Goal: Task Accomplishment & Management: Complete application form

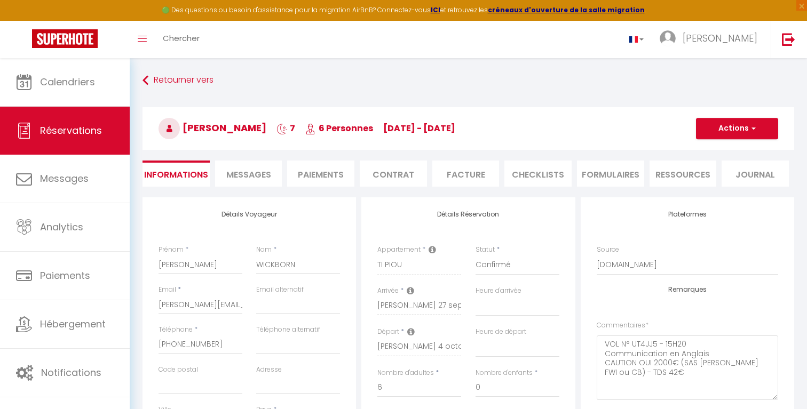
select select "DE"
select select
select select "14"
select select "2"
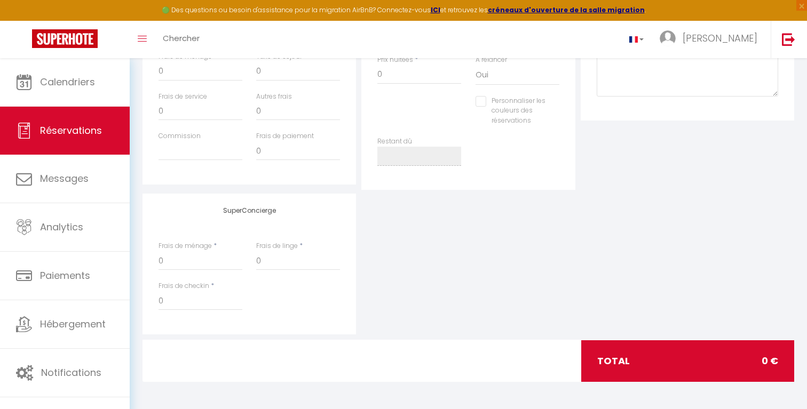
click at [589, 235] on div "SuperConcierge Frais de ménage * 0 Frais de linge * 0 Frais de checkin * 0" at bounding box center [468, 264] width 657 height 141
select select
checkbox input "false"
select select
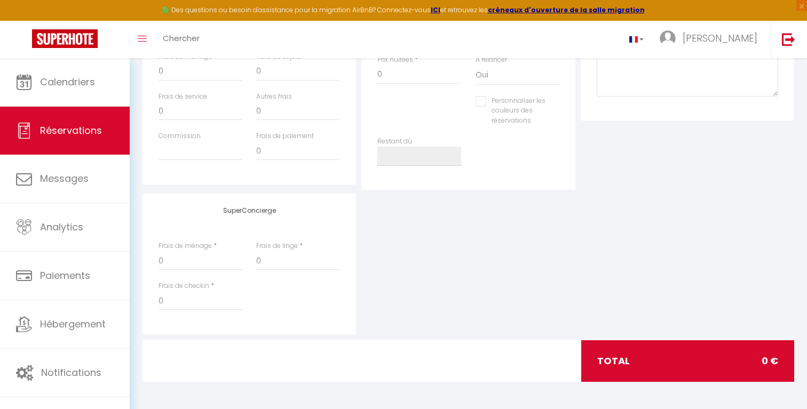
select select
checkbox input "false"
select select
checkbox input "false"
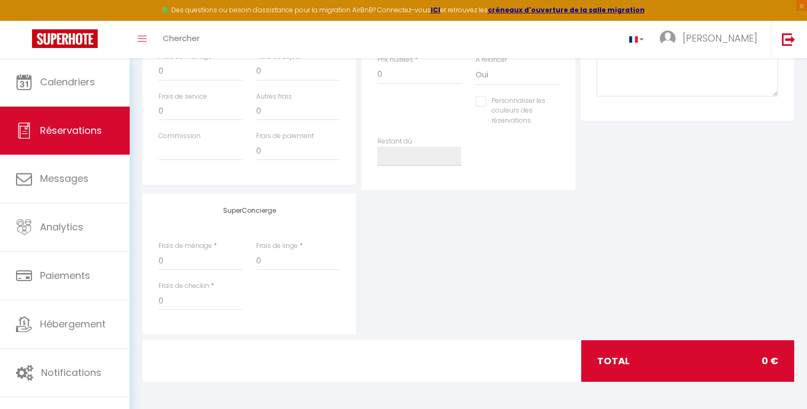
select select
checkbox input "false"
select select
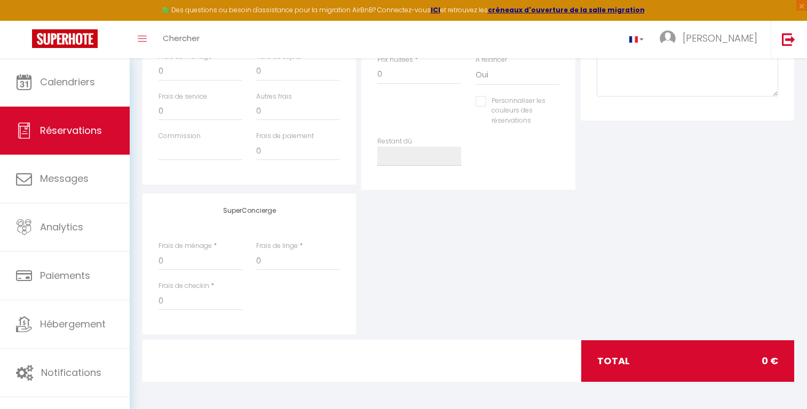
checkbox input "false"
select select
checkbox input "false"
select select
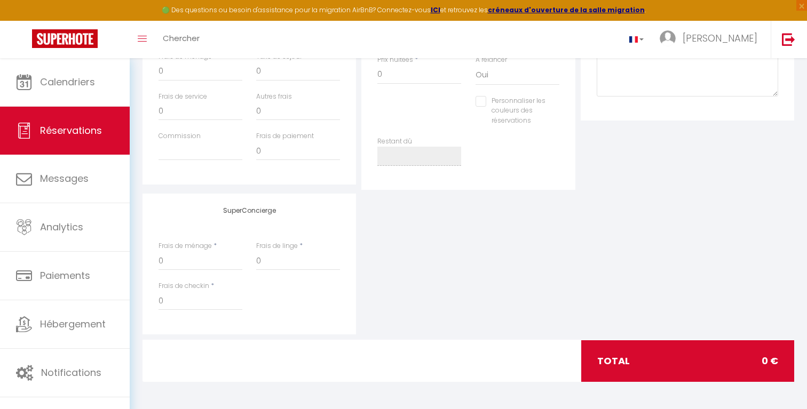
select select
checkbox input "false"
select select
checkbox input "false"
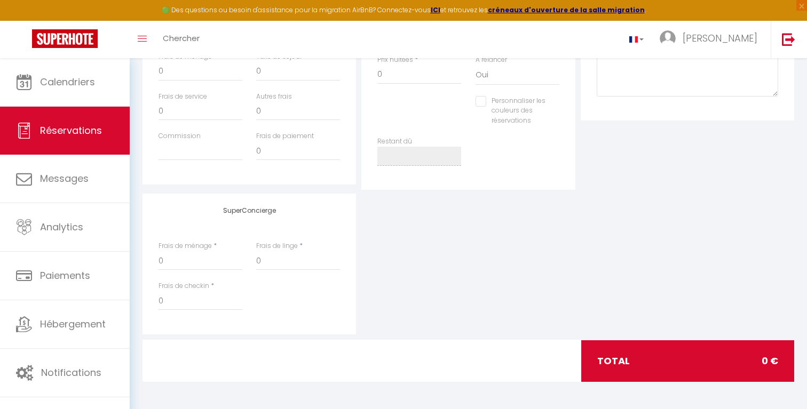
select select
checkbox input "false"
select select
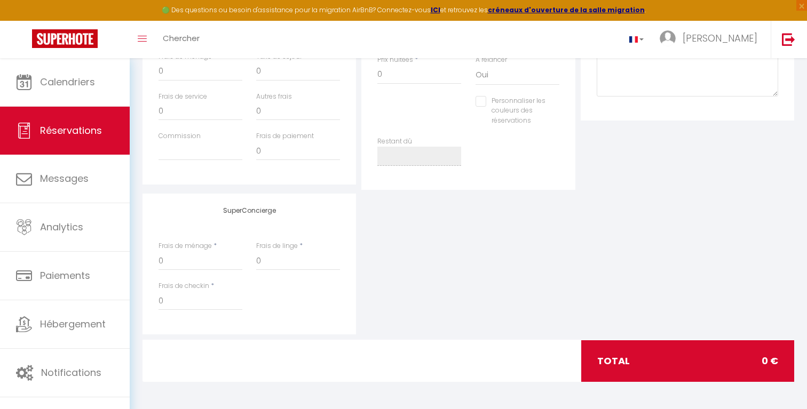
checkbox input "false"
select select
checkbox input "false"
select select
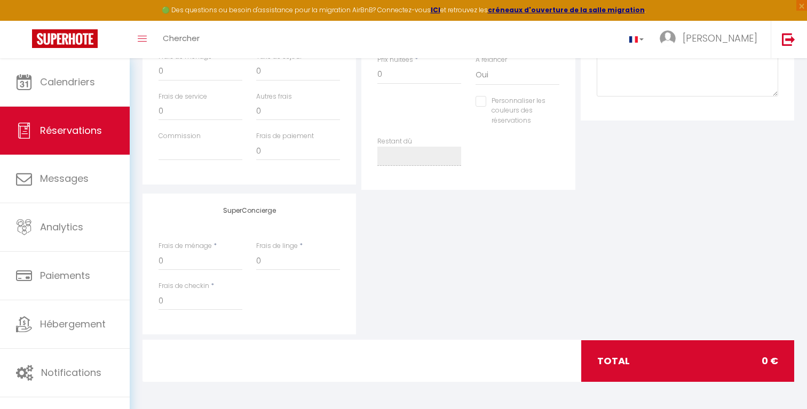
select select
checkbox input "false"
select select
checkbox input "false"
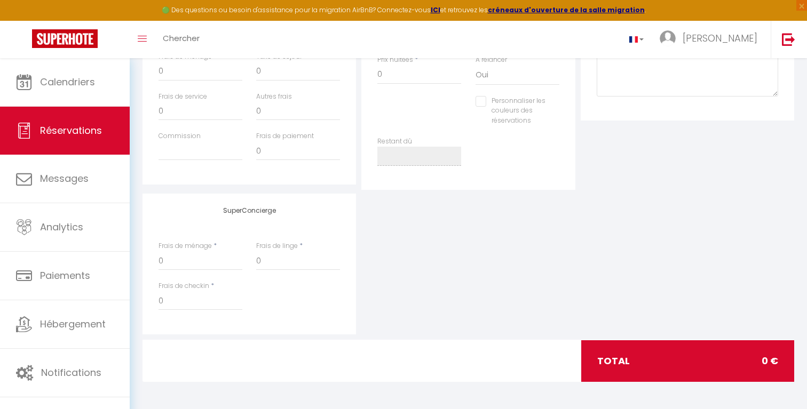
select select
checkbox input "false"
select select
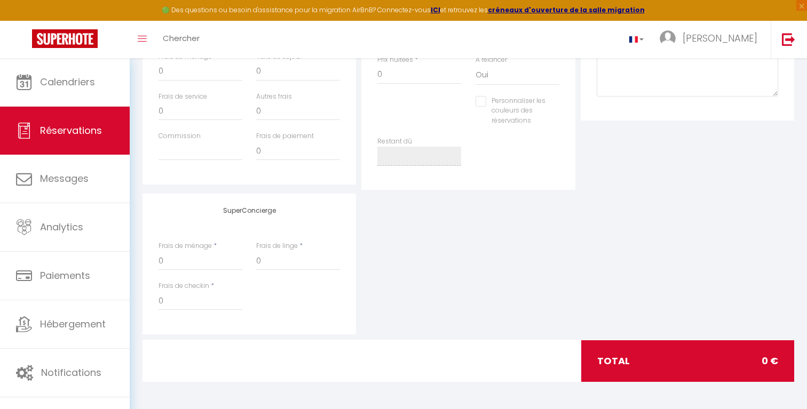
checkbox input "false"
select select
checkbox input "false"
select select
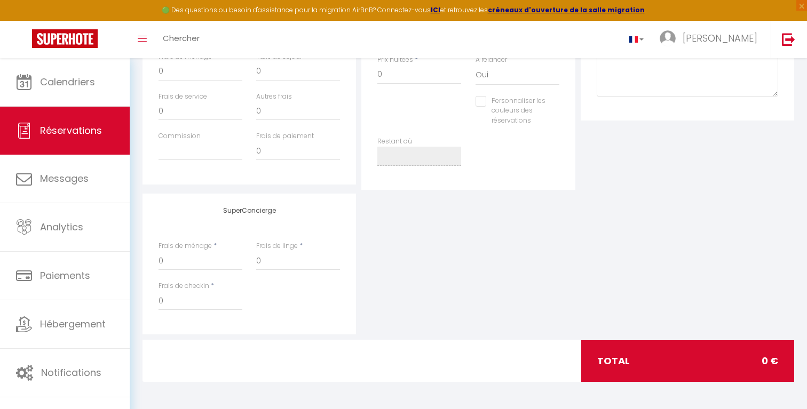
select select
checkbox input "false"
select select
checkbox input "false"
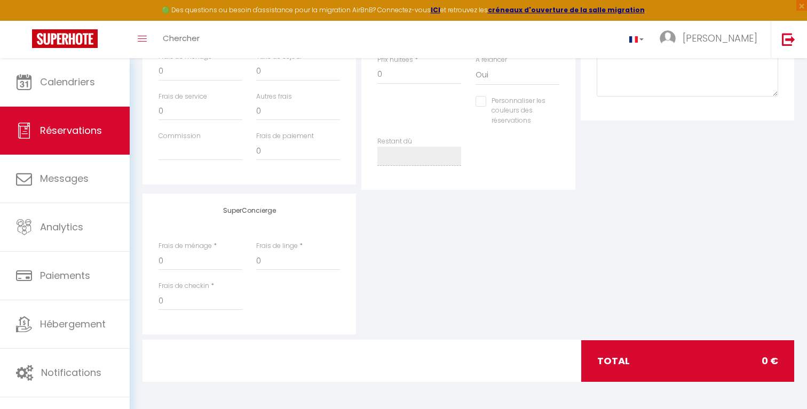
select select
checkbox input "false"
select select
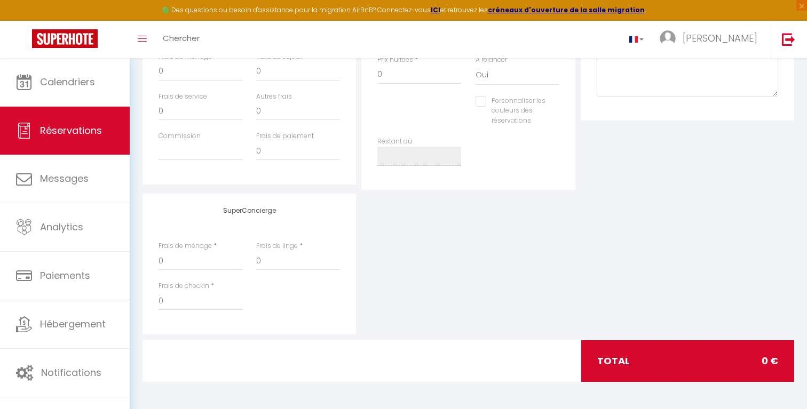
checkbox input "false"
select select
checkbox input "false"
select select
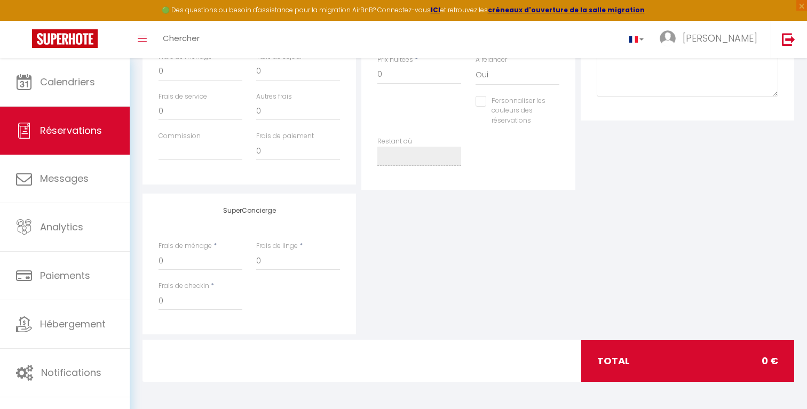
select select
checkbox input "false"
select select
checkbox input "false"
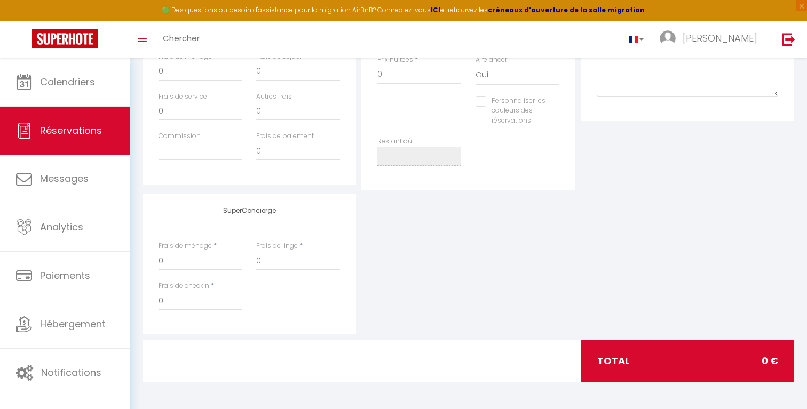
select select
checkbox input "false"
select select
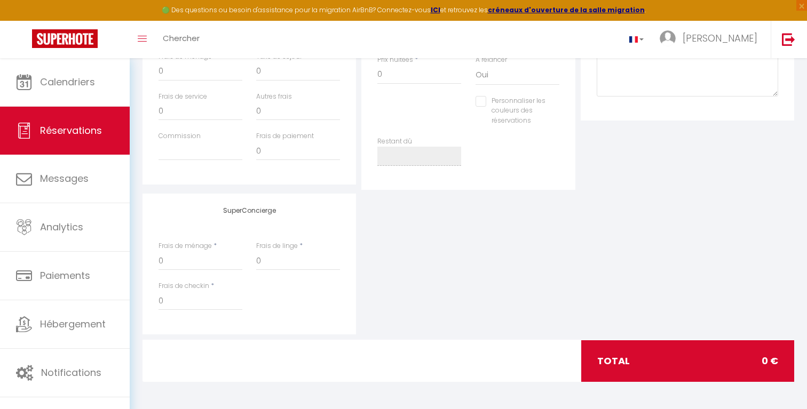
checkbox input "false"
select select
checkbox input "false"
select select
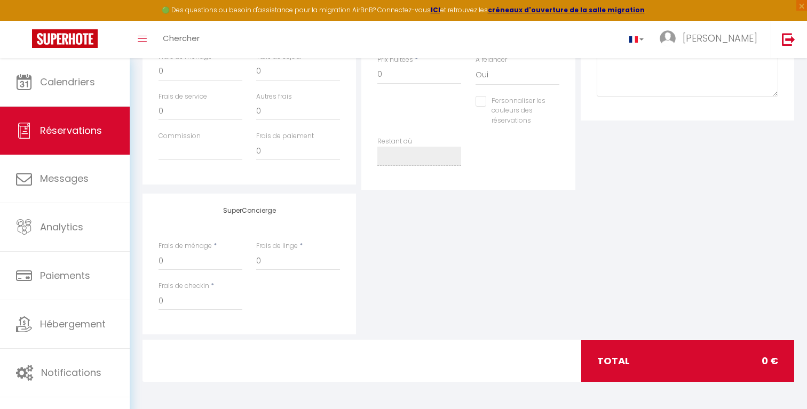
select select
checkbox input "false"
select select
checkbox input "false"
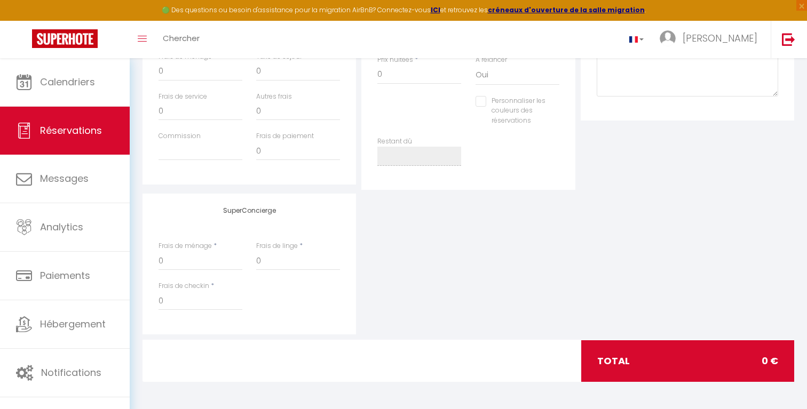
select select
checkbox input "false"
select select
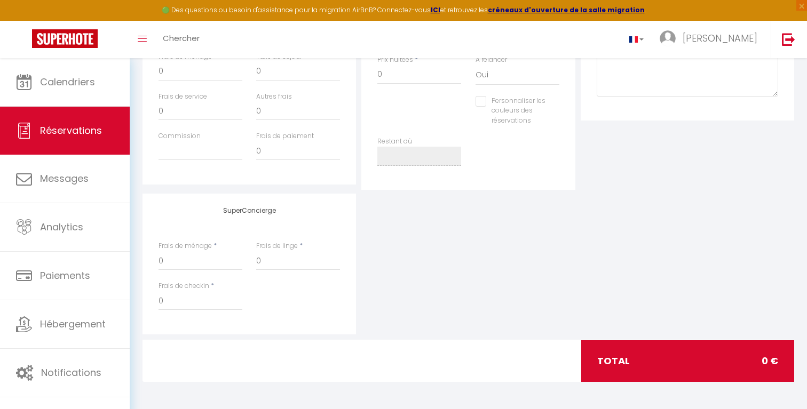
checkbox input "false"
select select
checkbox input "false"
select select
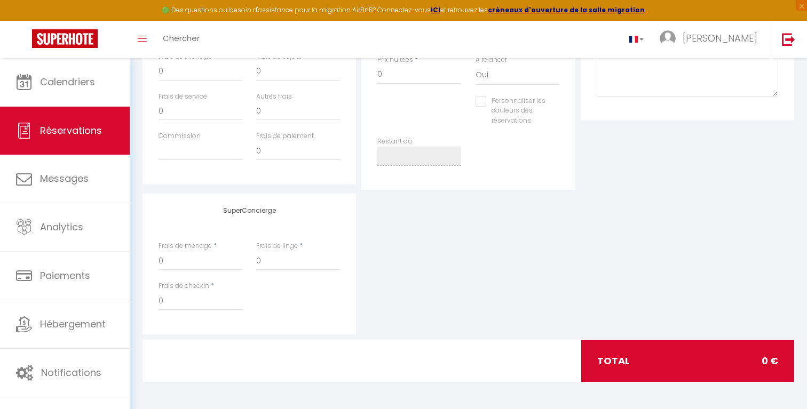
select select
checkbox input "false"
select select
checkbox input "false"
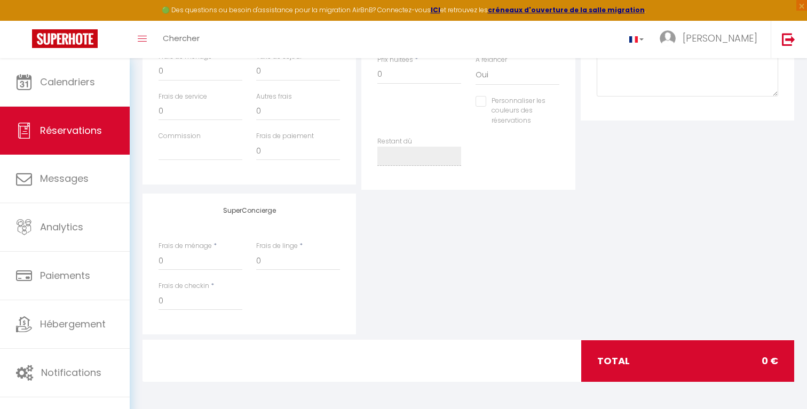
select select
checkbox input "false"
select select
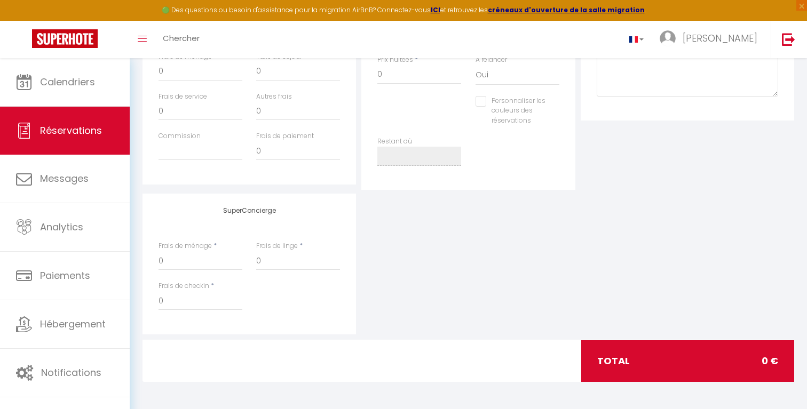
checkbox input "false"
select select
checkbox input "false"
select select
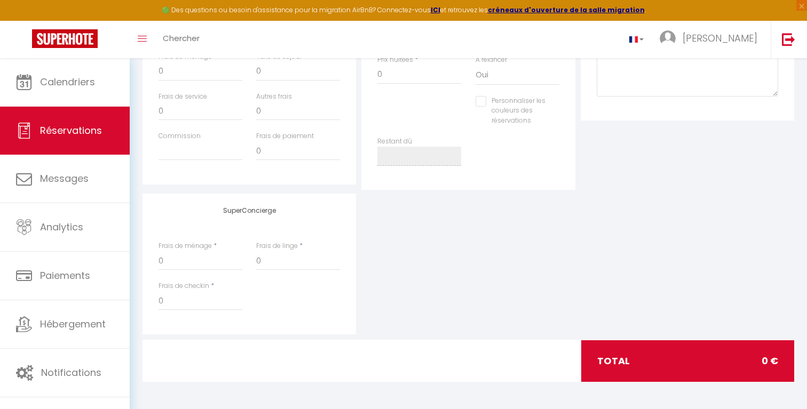
select select
checkbox input "false"
select select
checkbox input "false"
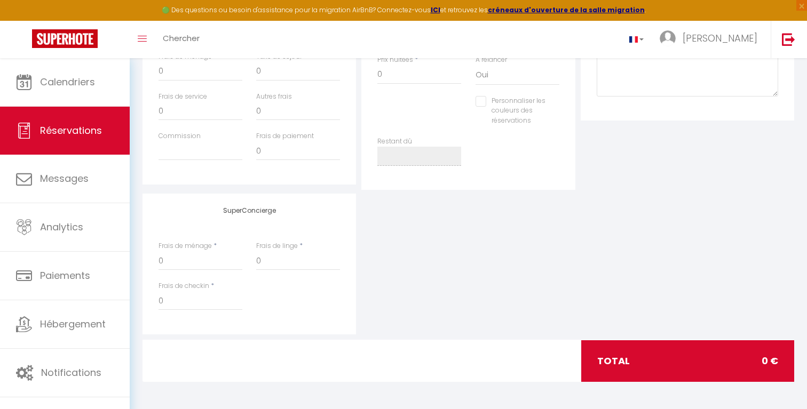
select select
checkbox input "false"
select select
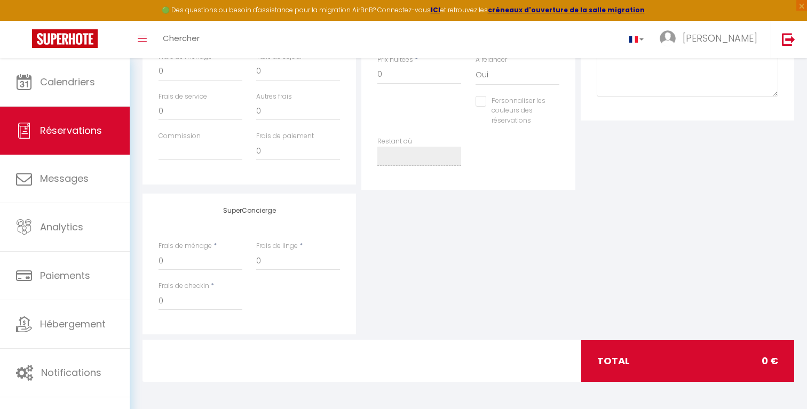
checkbox input "false"
select select
checkbox input "false"
select select
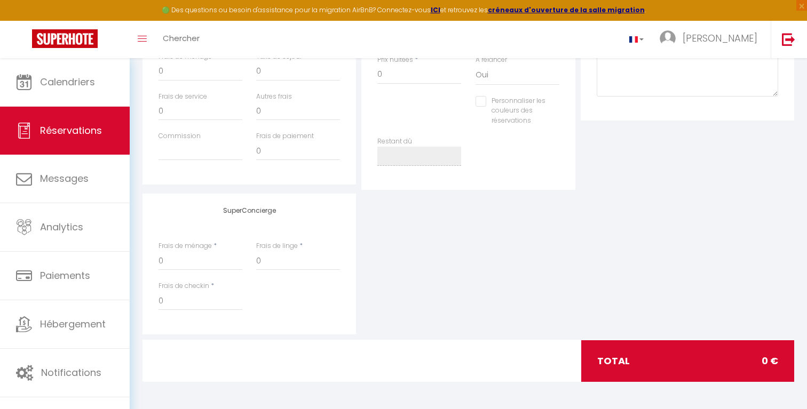
select select
checkbox input "false"
select select
checkbox input "false"
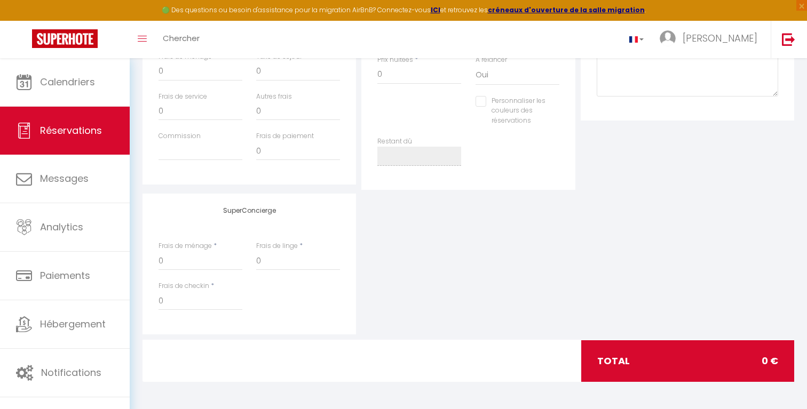
select select
checkbox input "false"
select select
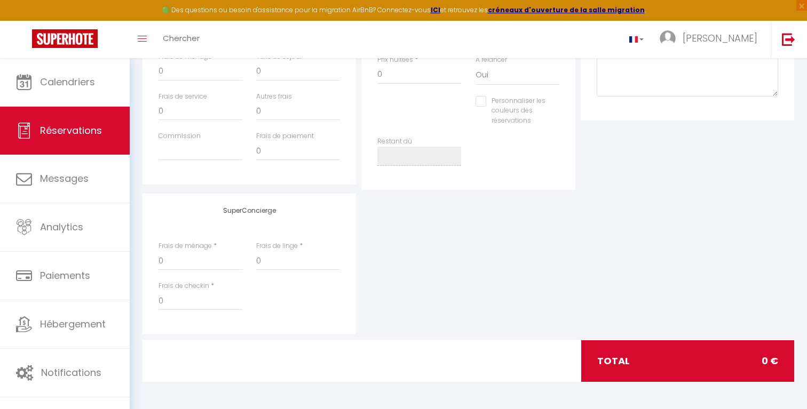
checkbox input "false"
select select
checkbox input "false"
select select
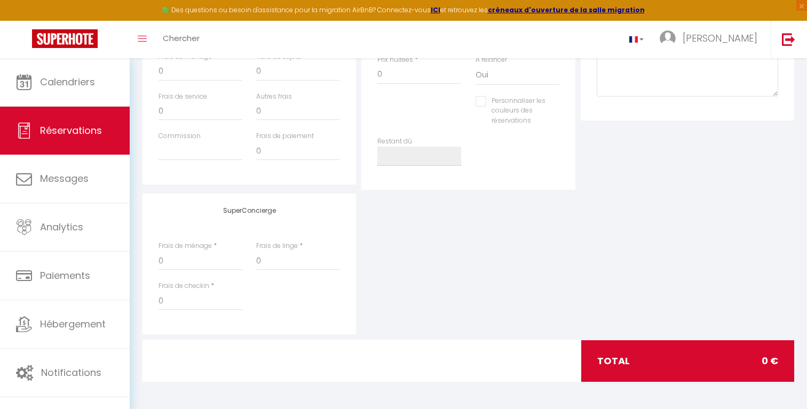
select select
checkbox input "false"
select select
checkbox input "false"
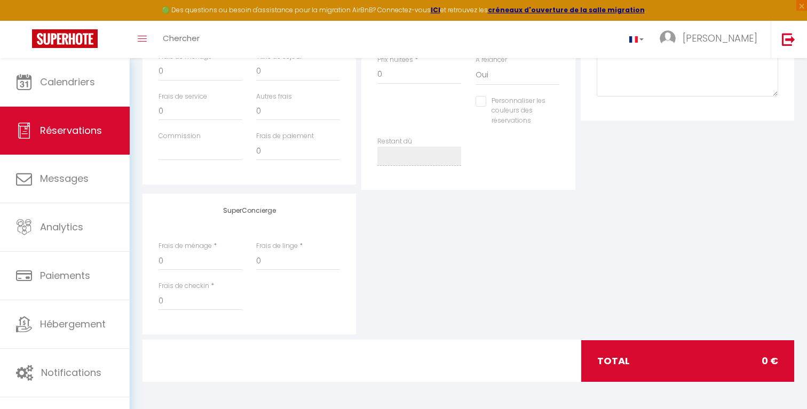
select select
checkbox input "false"
select select
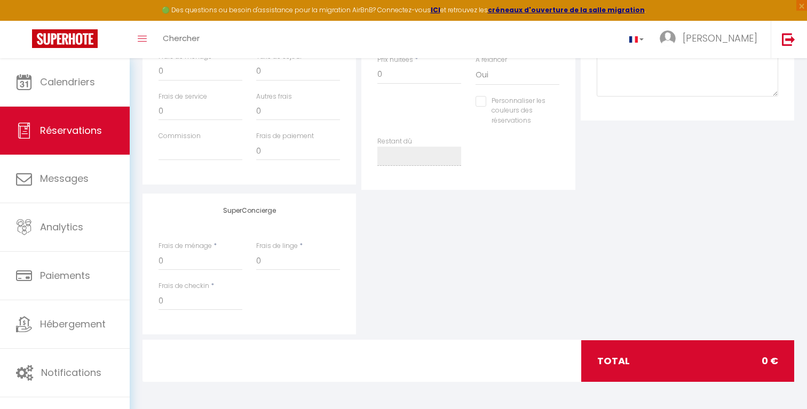
checkbox input "false"
select select
checkbox input "false"
select select
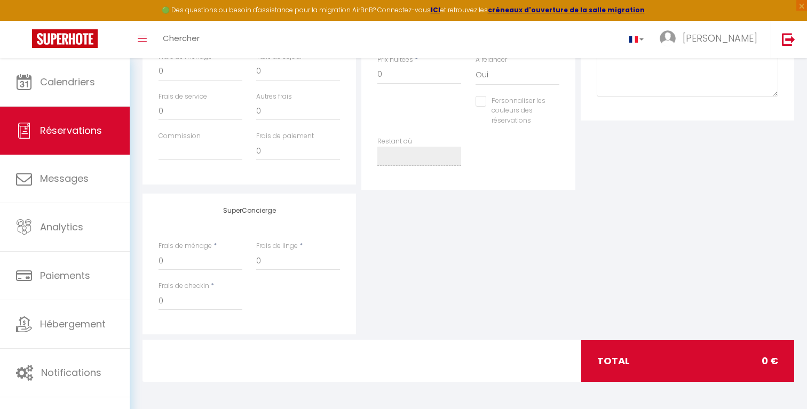
select select
checkbox input "false"
select select
checkbox input "false"
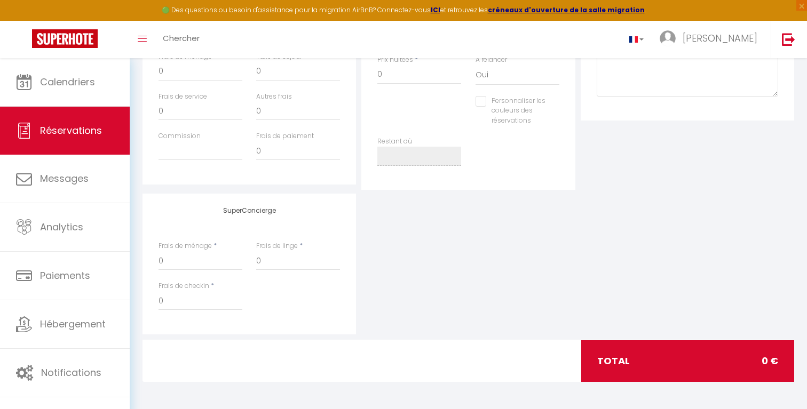
select select
checkbox input "false"
select select
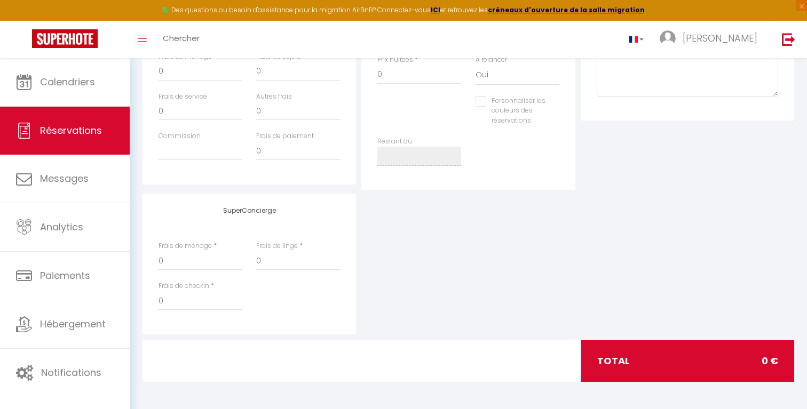
checkbox input "false"
select select
checkbox input "false"
select select
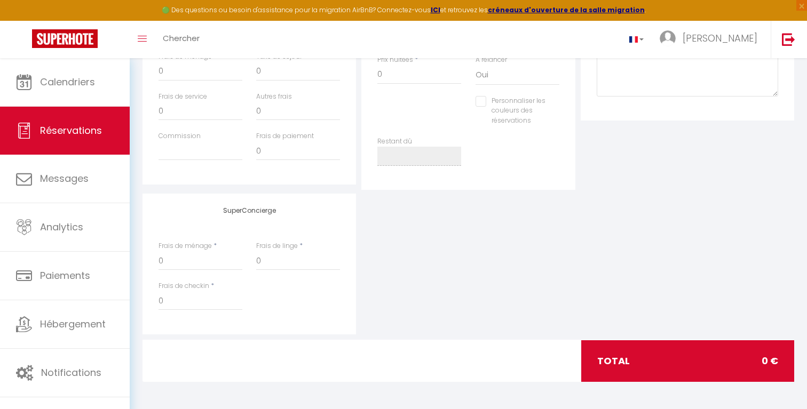
select select
checkbox input "false"
select select
checkbox input "false"
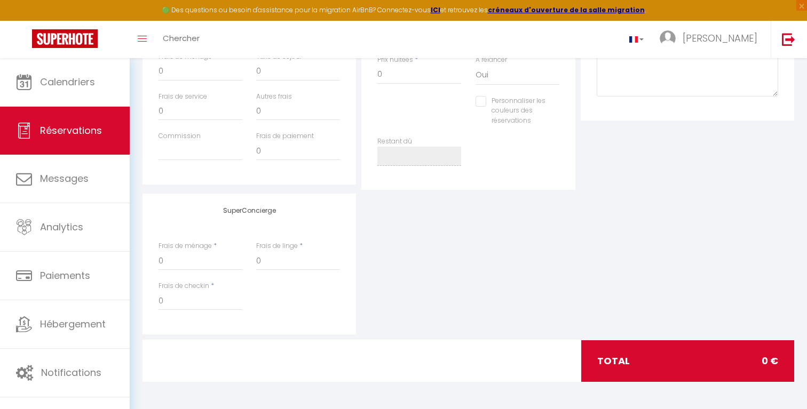
select select
checkbox input "false"
select select
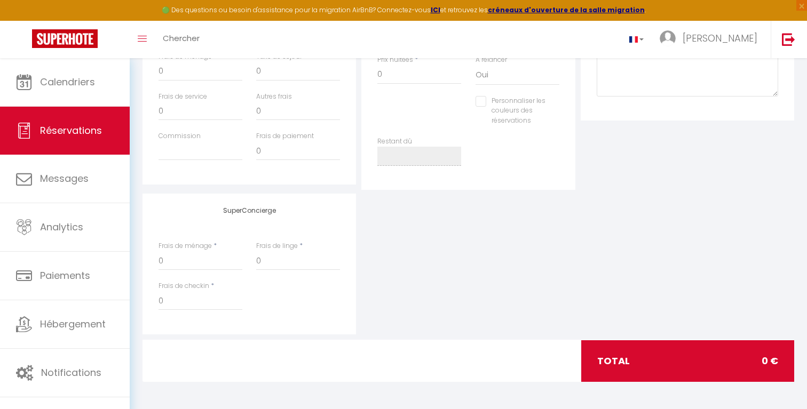
checkbox input "false"
select select
checkbox input "false"
select select
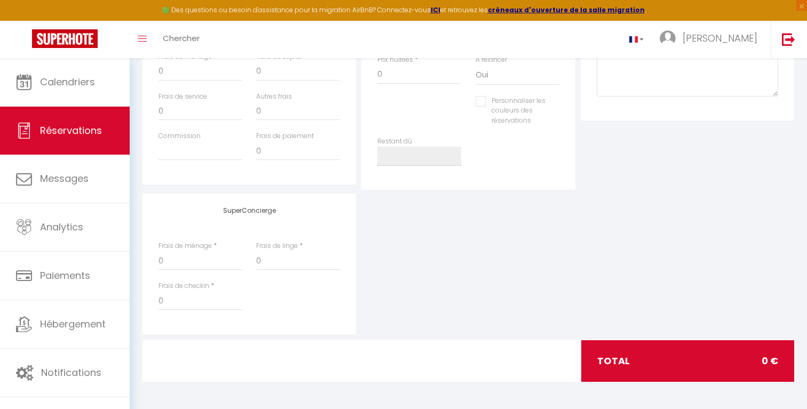
select select
checkbox input "false"
select select
checkbox input "false"
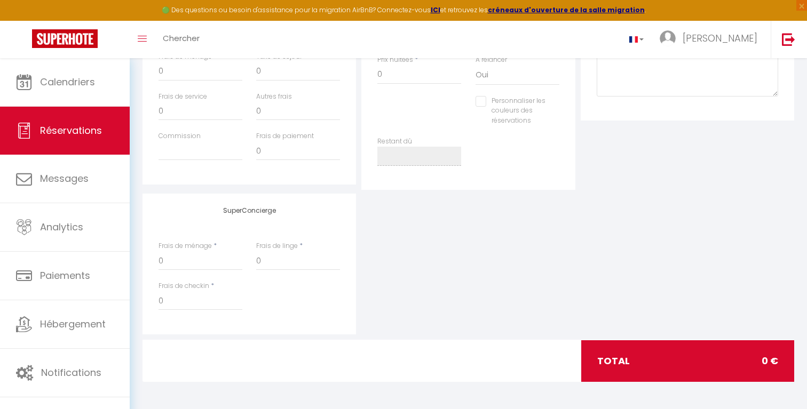
select select
checkbox input "false"
select select
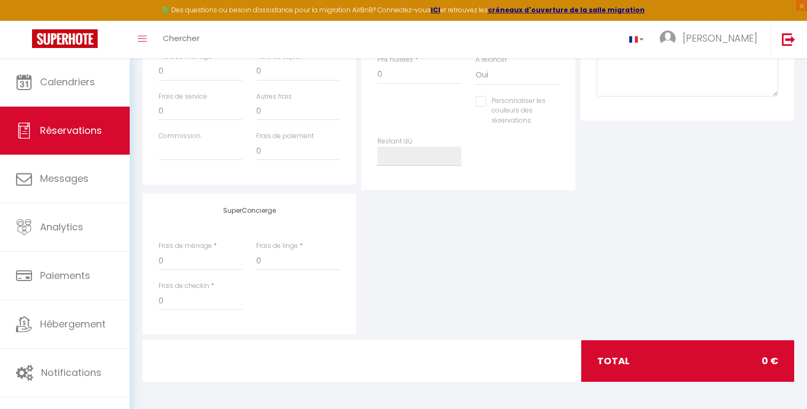
checkbox input "false"
